Goal: Information Seeking & Learning: Learn about a topic

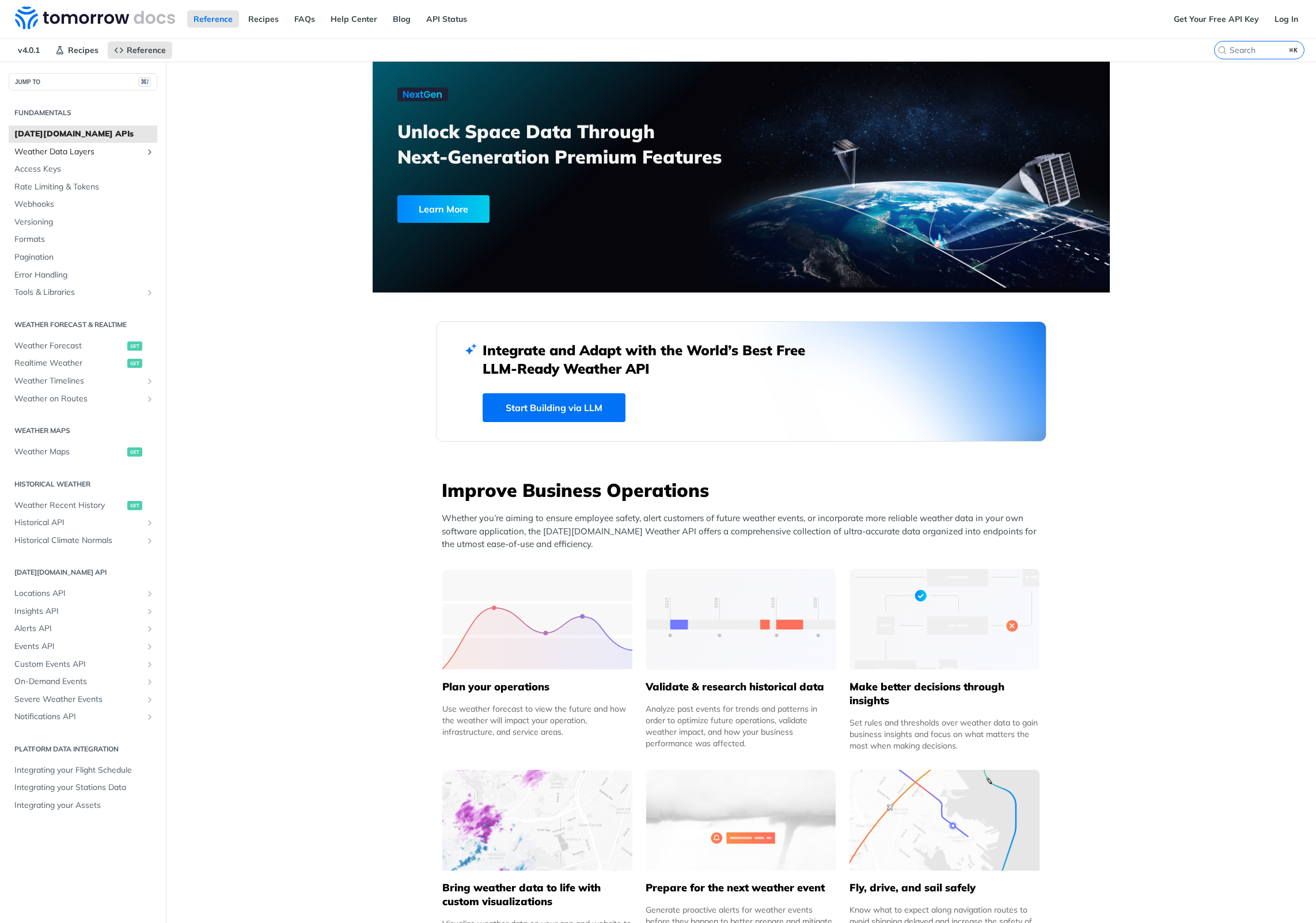
click at [84, 152] on span "Weather Data Layers" at bounding box center [78, 152] width 128 height 12
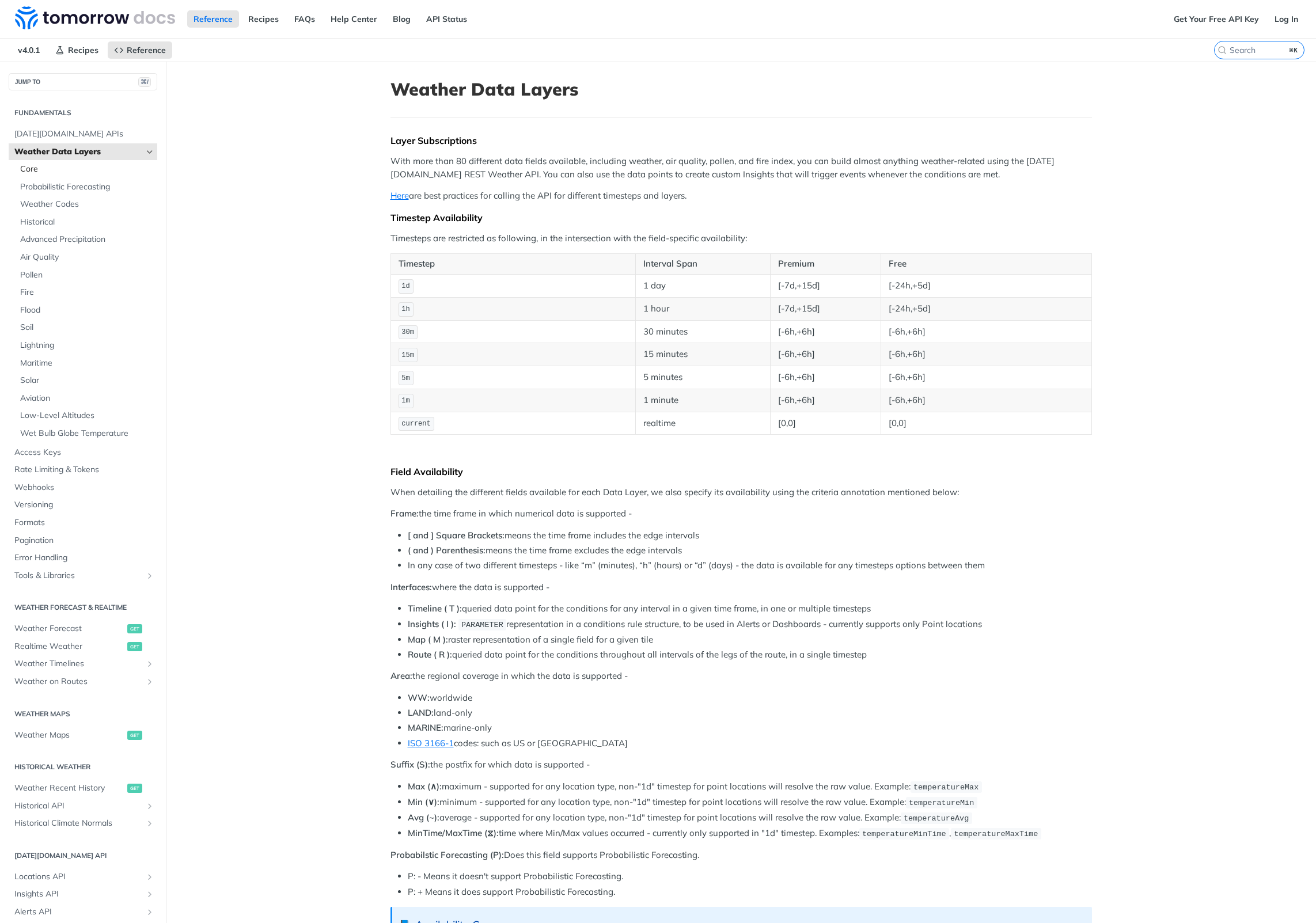
click at [41, 168] on span "Core" at bounding box center [87, 170] width 134 height 12
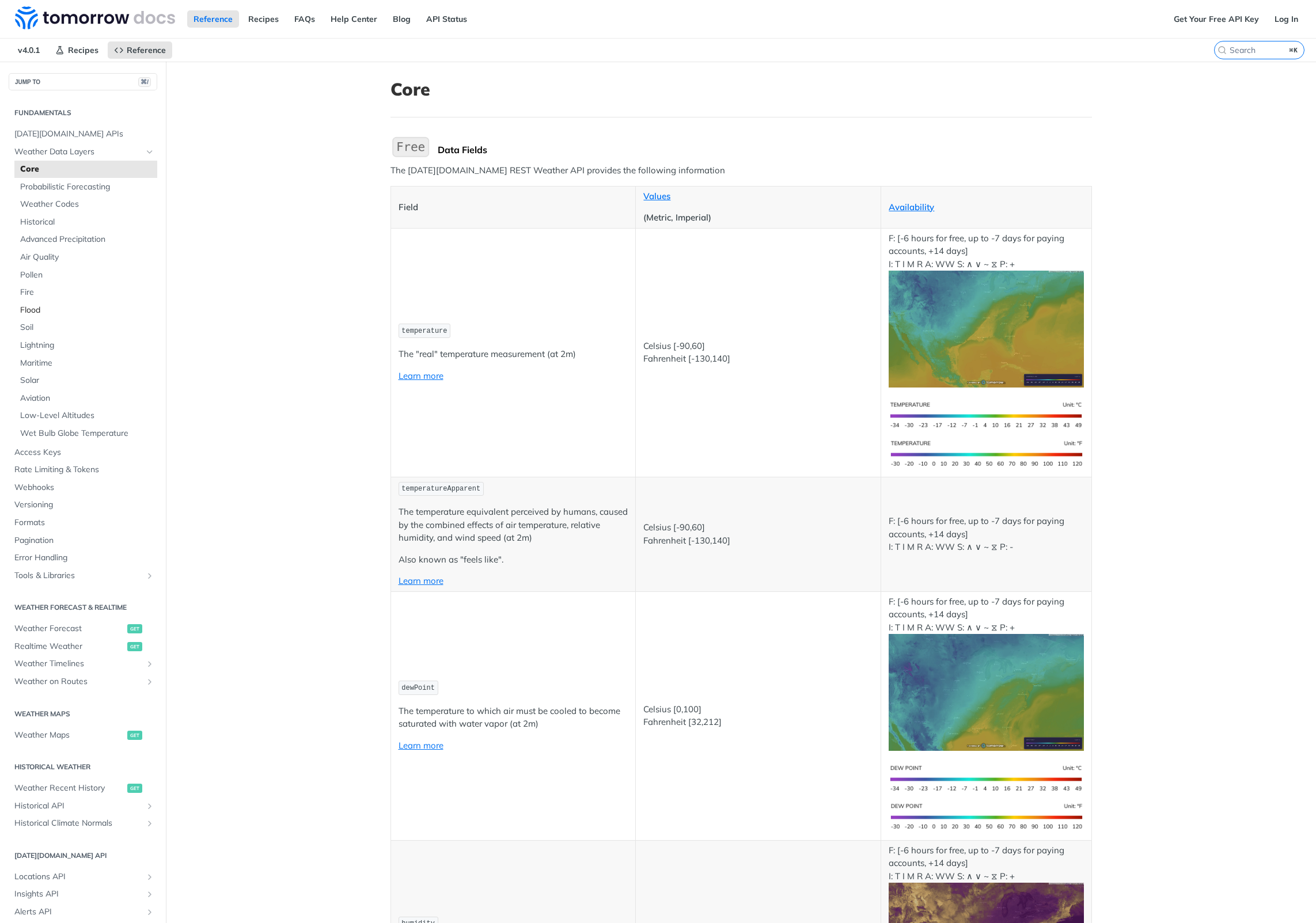
click at [35, 306] on span "Flood" at bounding box center [87, 310] width 134 height 12
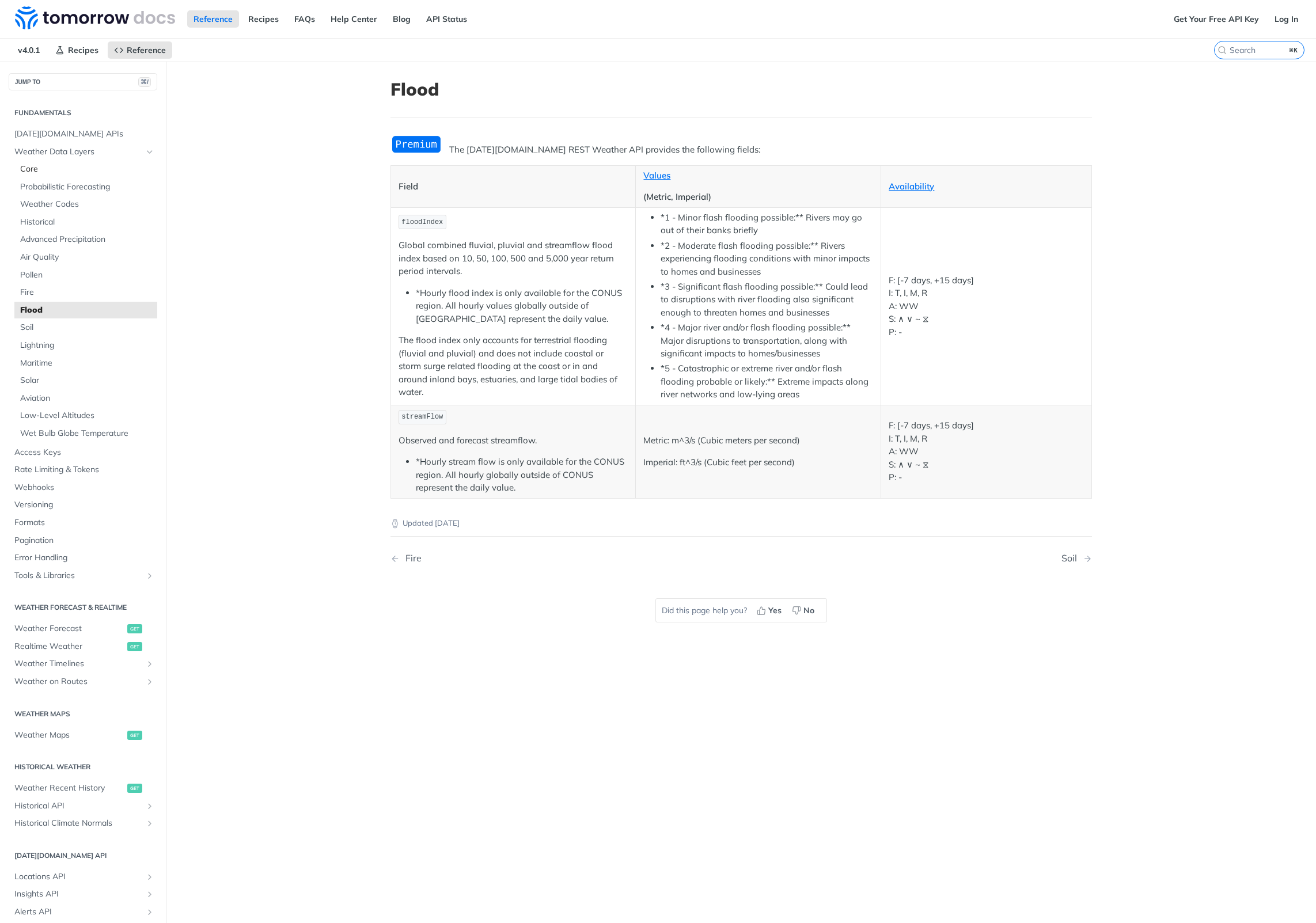
click at [113, 171] on span "Core" at bounding box center [87, 170] width 134 height 12
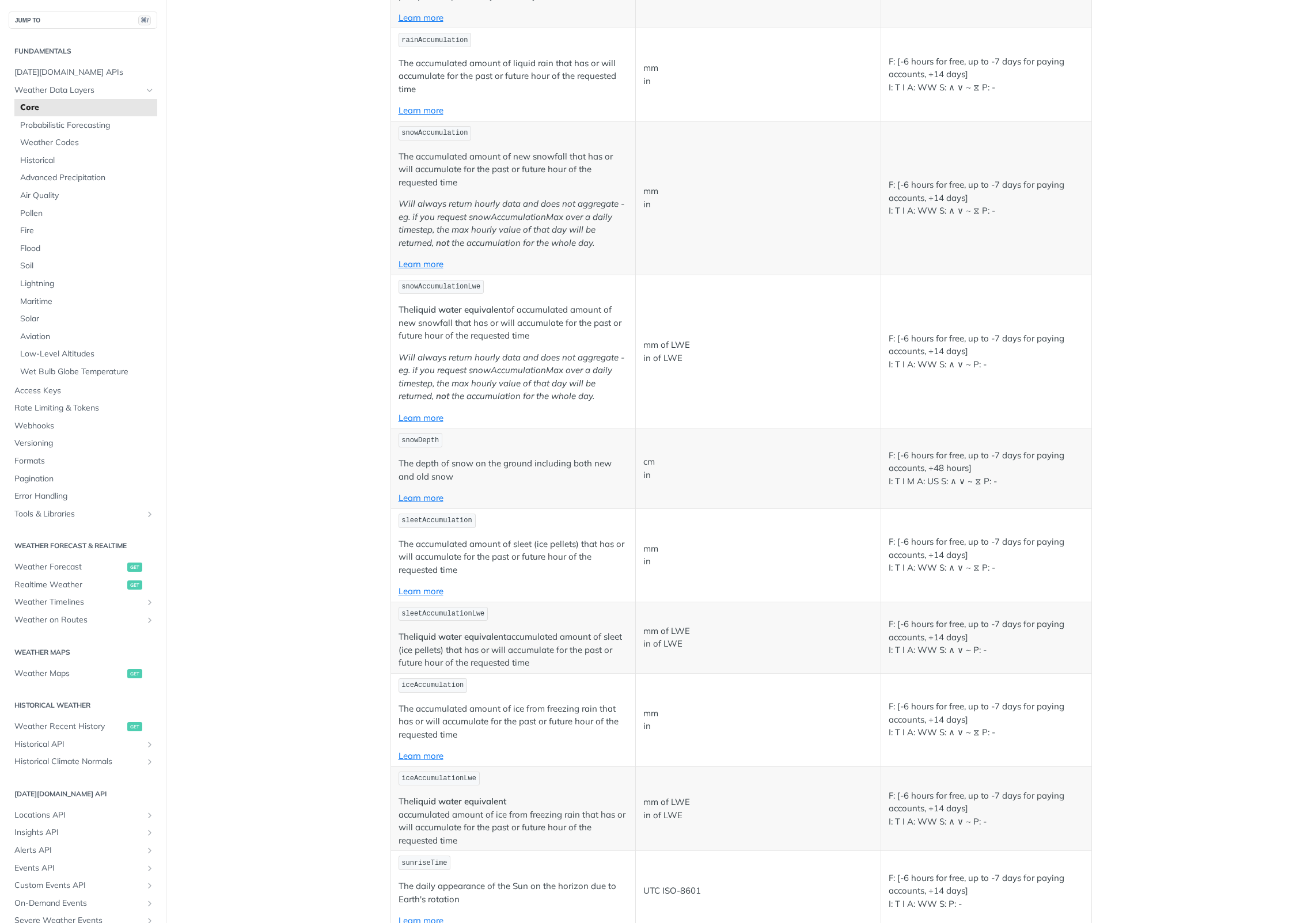
scroll to position [2899, 0]
click at [417, 114] on link "Learn more" at bounding box center [421, 108] width 45 height 11
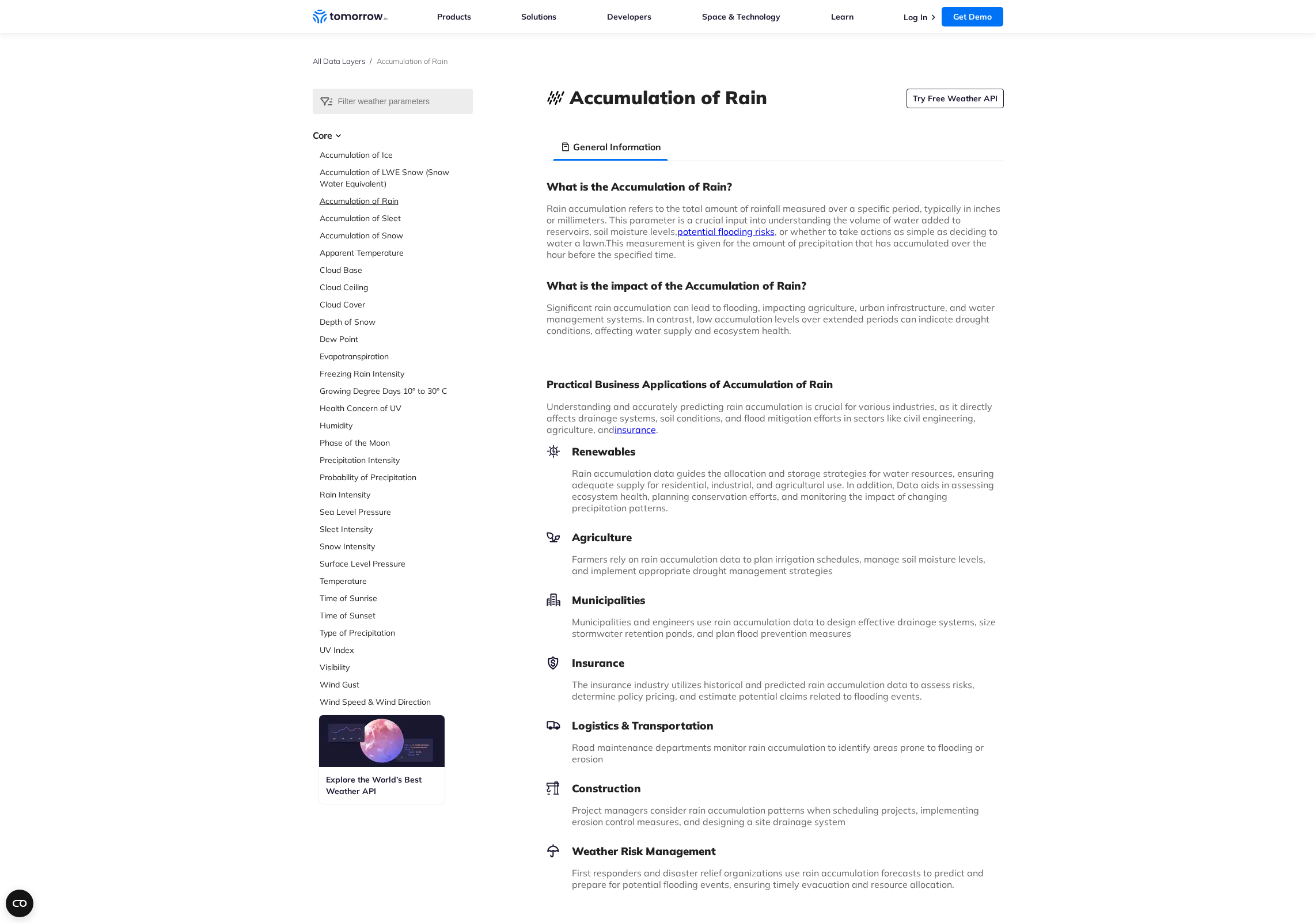
click at [349, 201] on link "Accumulation of Rain" at bounding box center [396, 201] width 153 height 12
click at [335, 61] on link "All Data Layers" at bounding box center [339, 61] width 53 height 9
click at [357, 201] on link "Accumulation of Rain" at bounding box center [396, 201] width 153 height 12
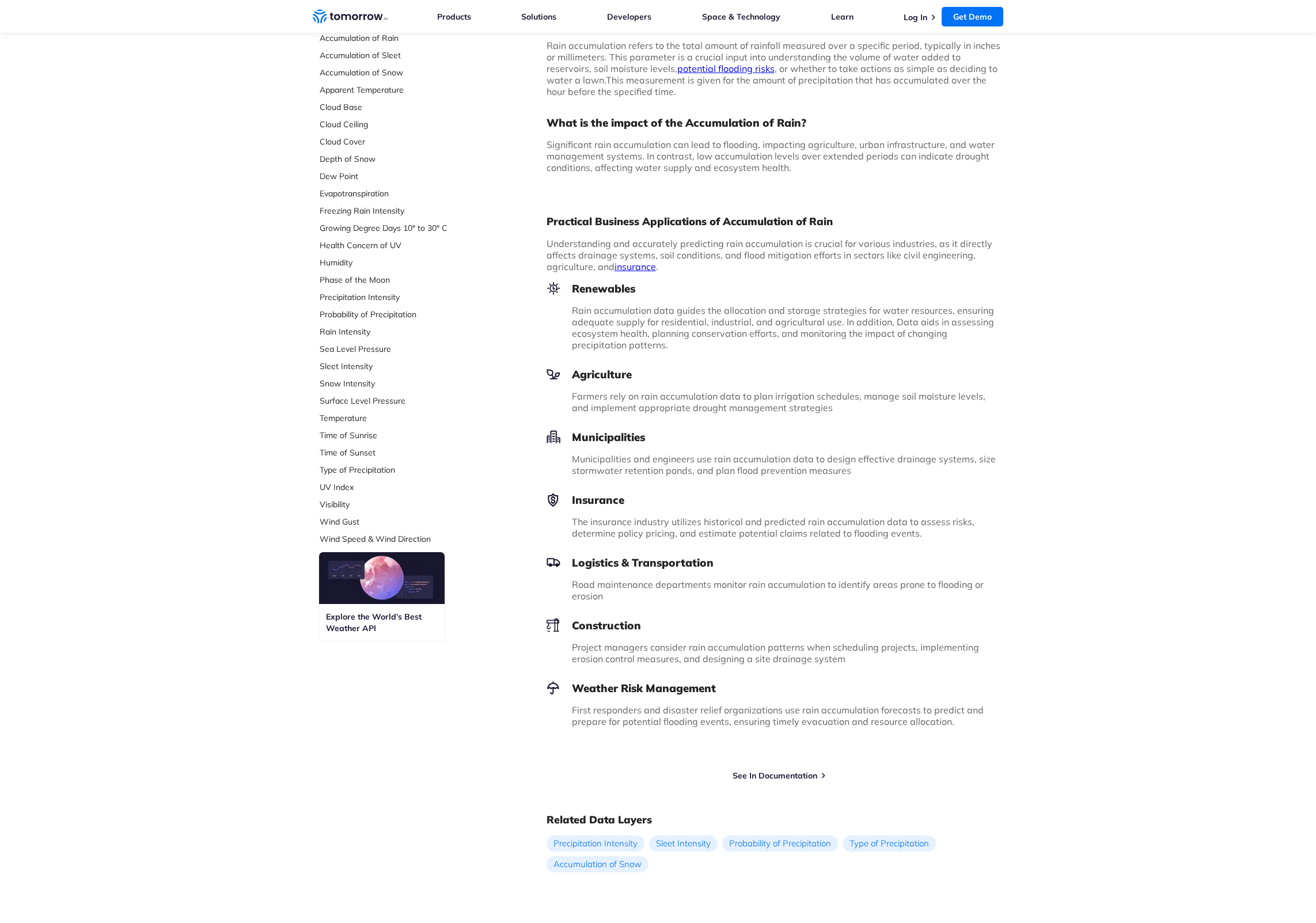
scroll to position [165, 0]
